Goal: Information Seeking & Learning: Learn about a topic

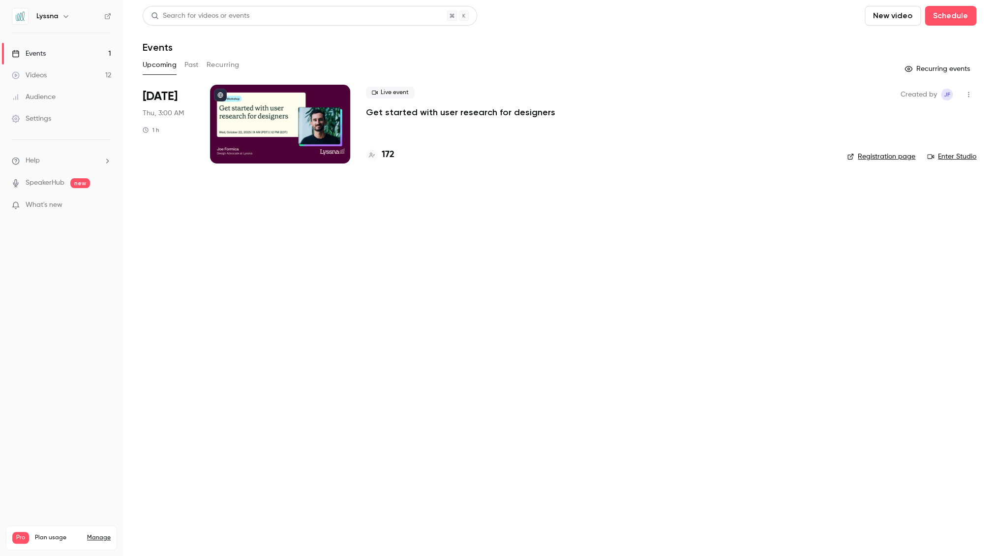
click at [192, 63] on button "Past" at bounding box center [192, 65] width 14 height 16
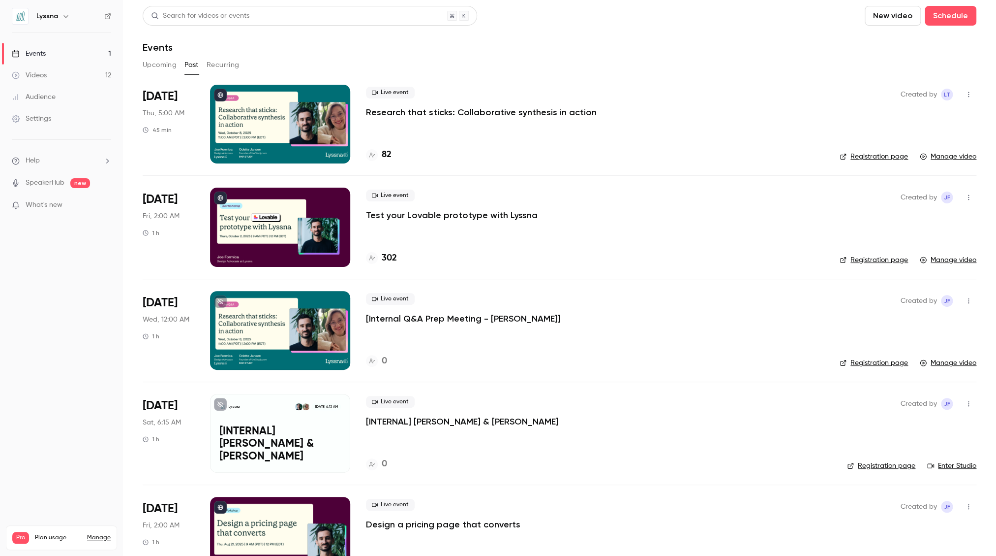
click at [297, 117] on div at bounding box center [280, 124] width 140 height 79
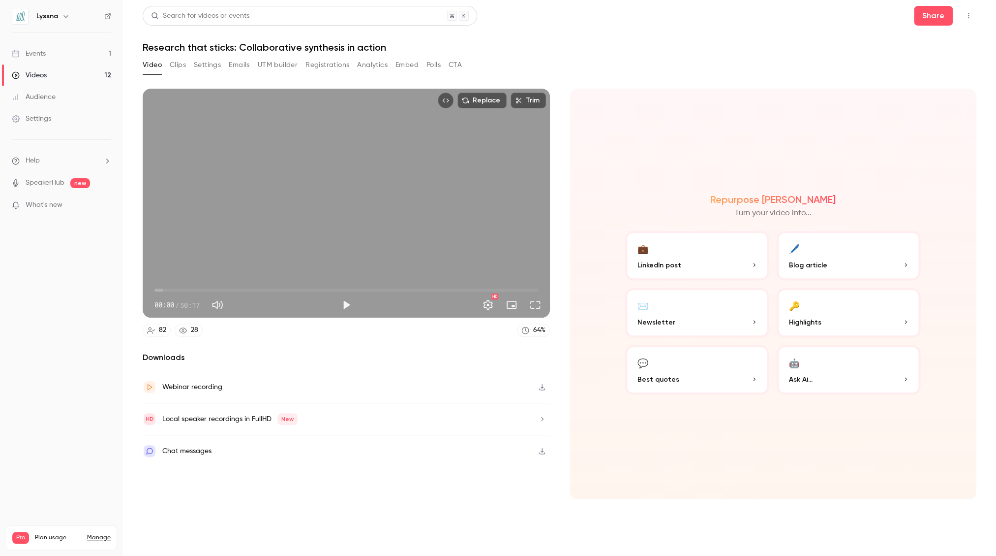
click at [541, 386] on icon "button" at bounding box center [542, 386] width 8 height 7
